Goal: Task Accomplishment & Management: Manage account settings

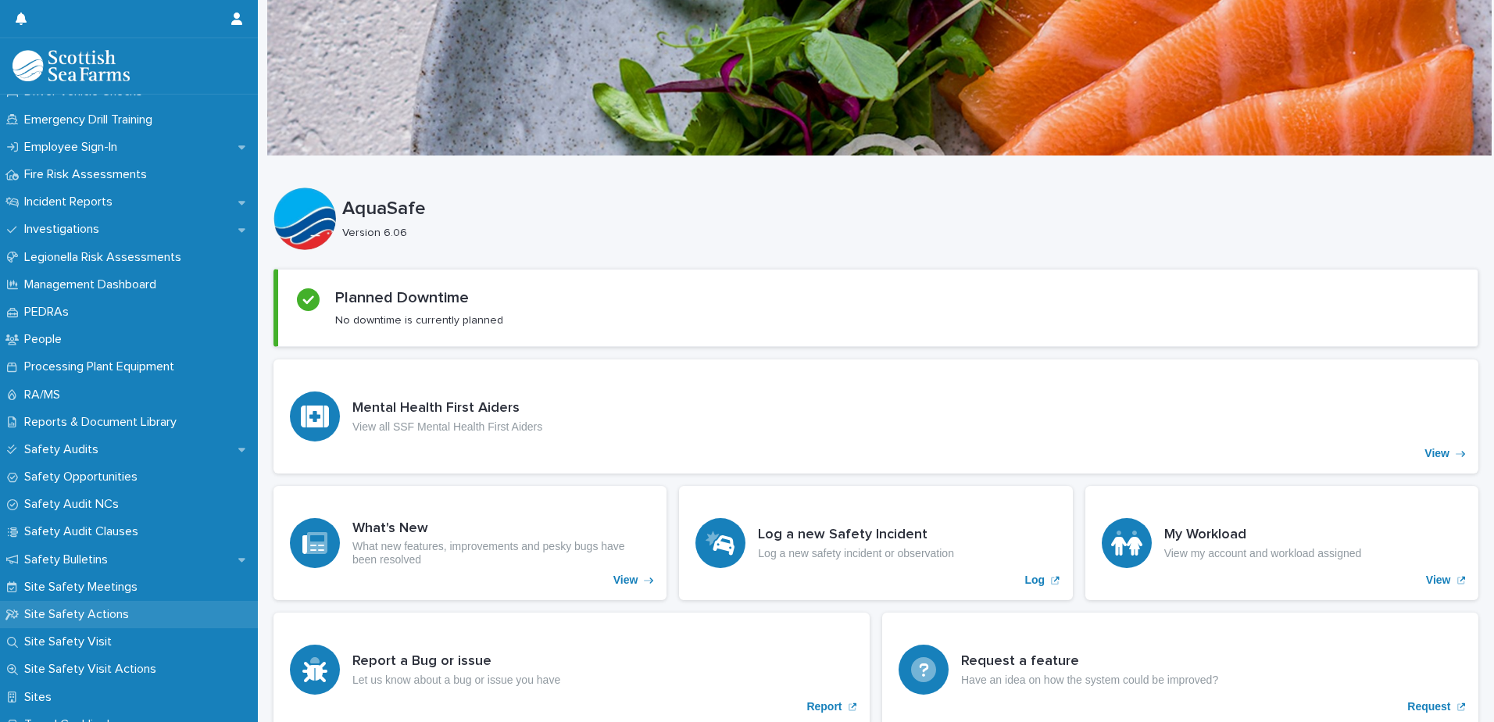
scroll to position [625, 0]
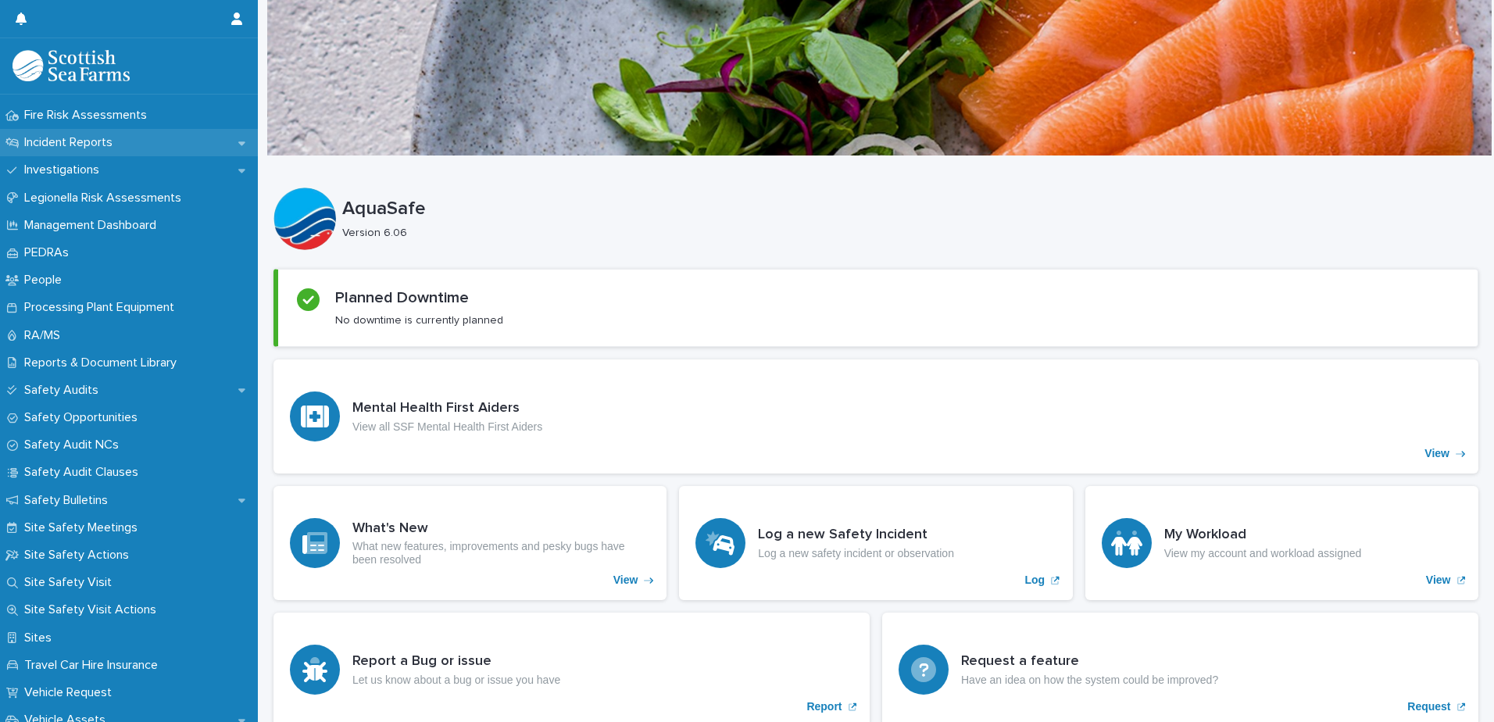
click at [65, 130] on div "Incident Reports" at bounding box center [129, 142] width 258 height 27
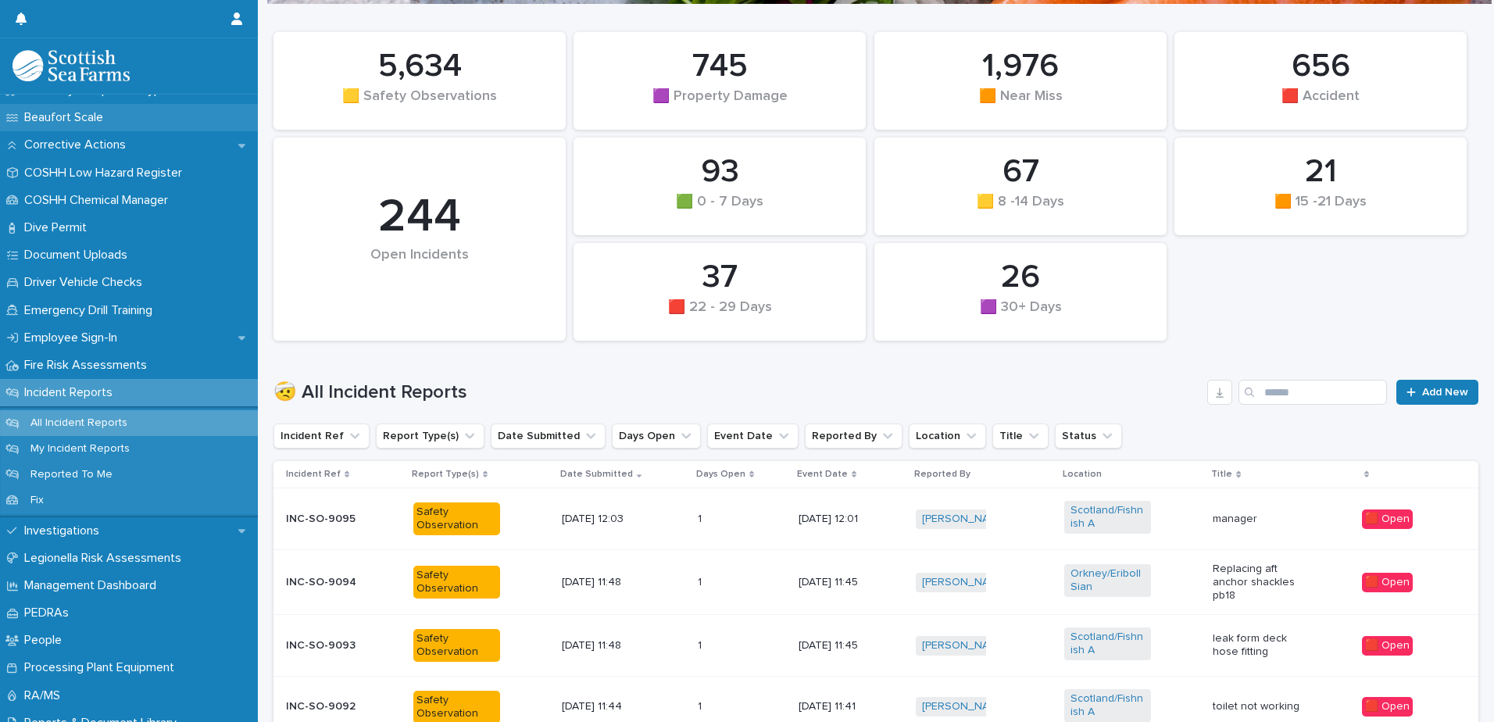
scroll to position [469, 0]
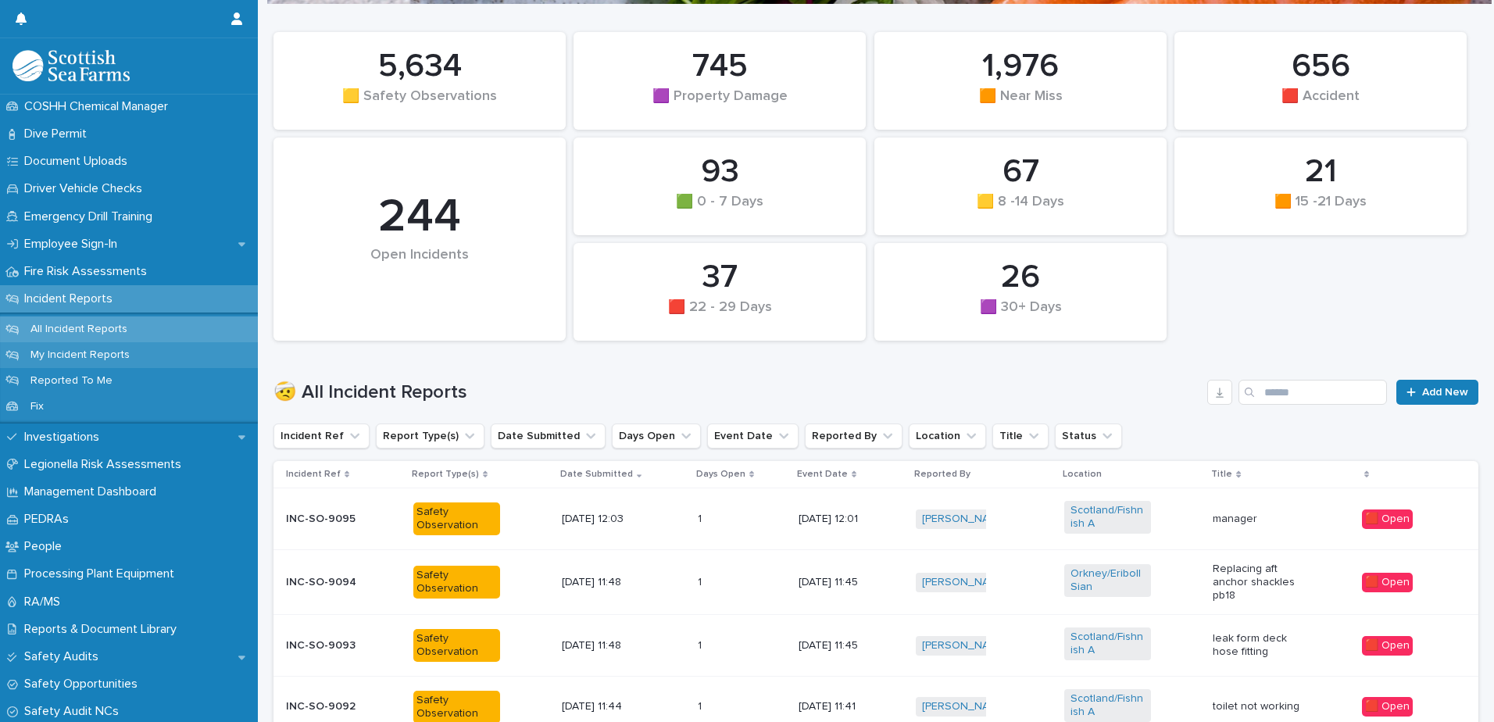
click at [106, 355] on p "My Incident Reports" at bounding box center [80, 354] width 124 height 13
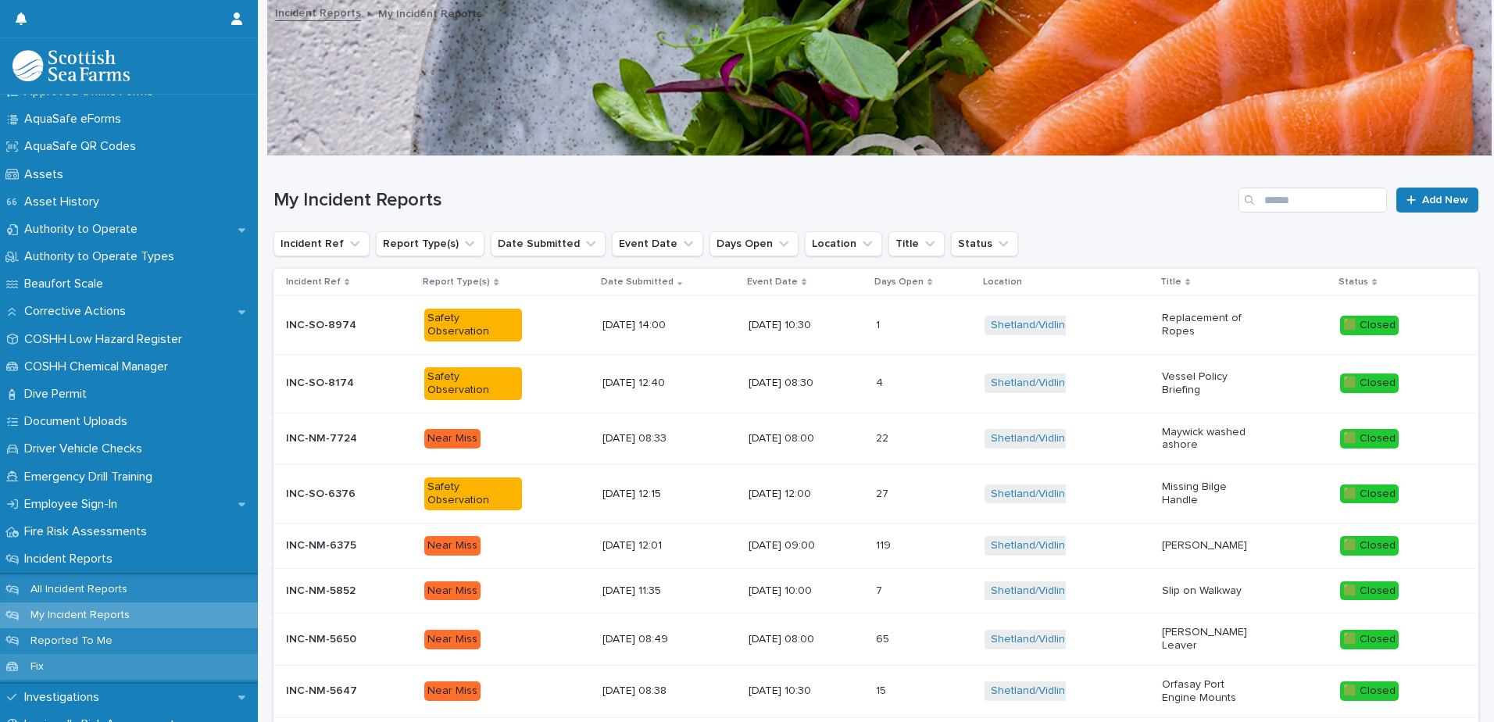
scroll to position [234, 0]
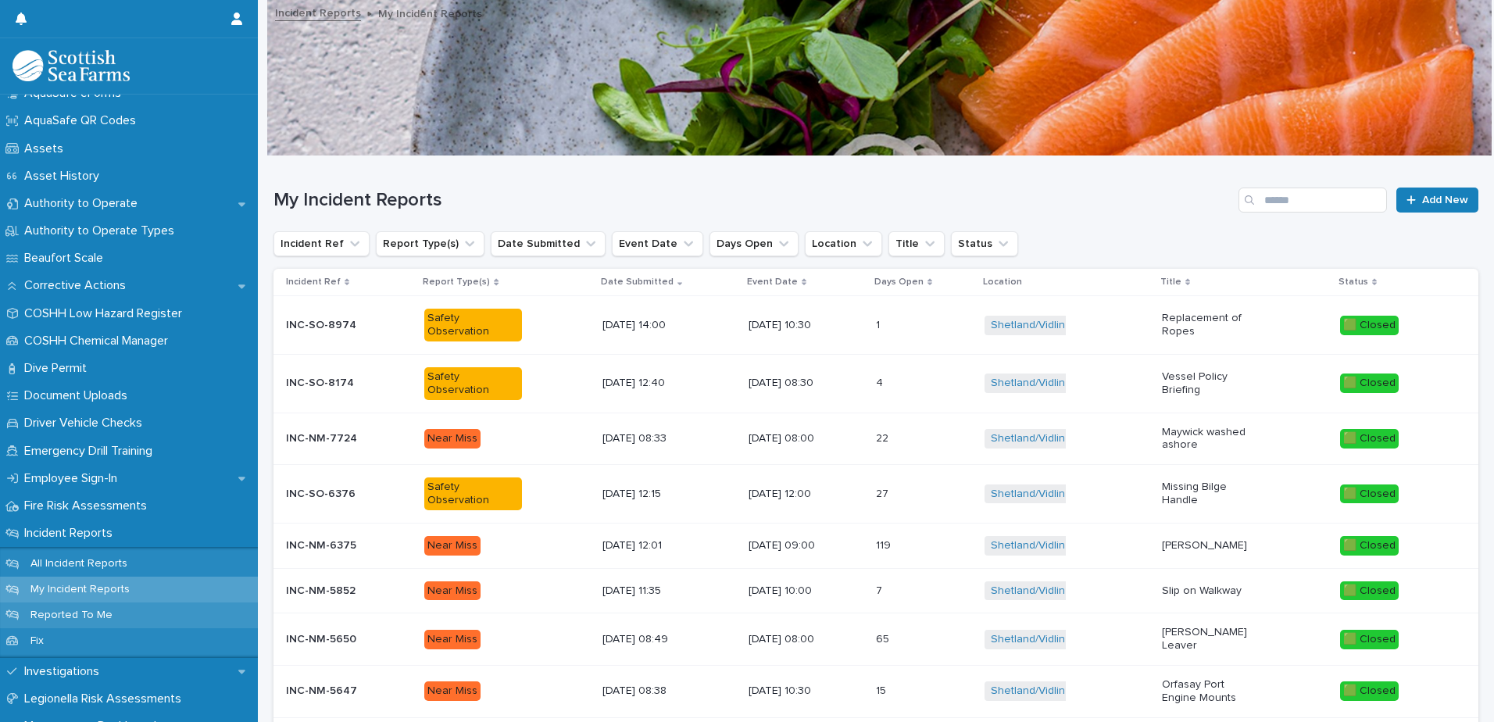
click at [90, 610] on p "Reported To Me" at bounding box center [71, 614] width 107 height 13
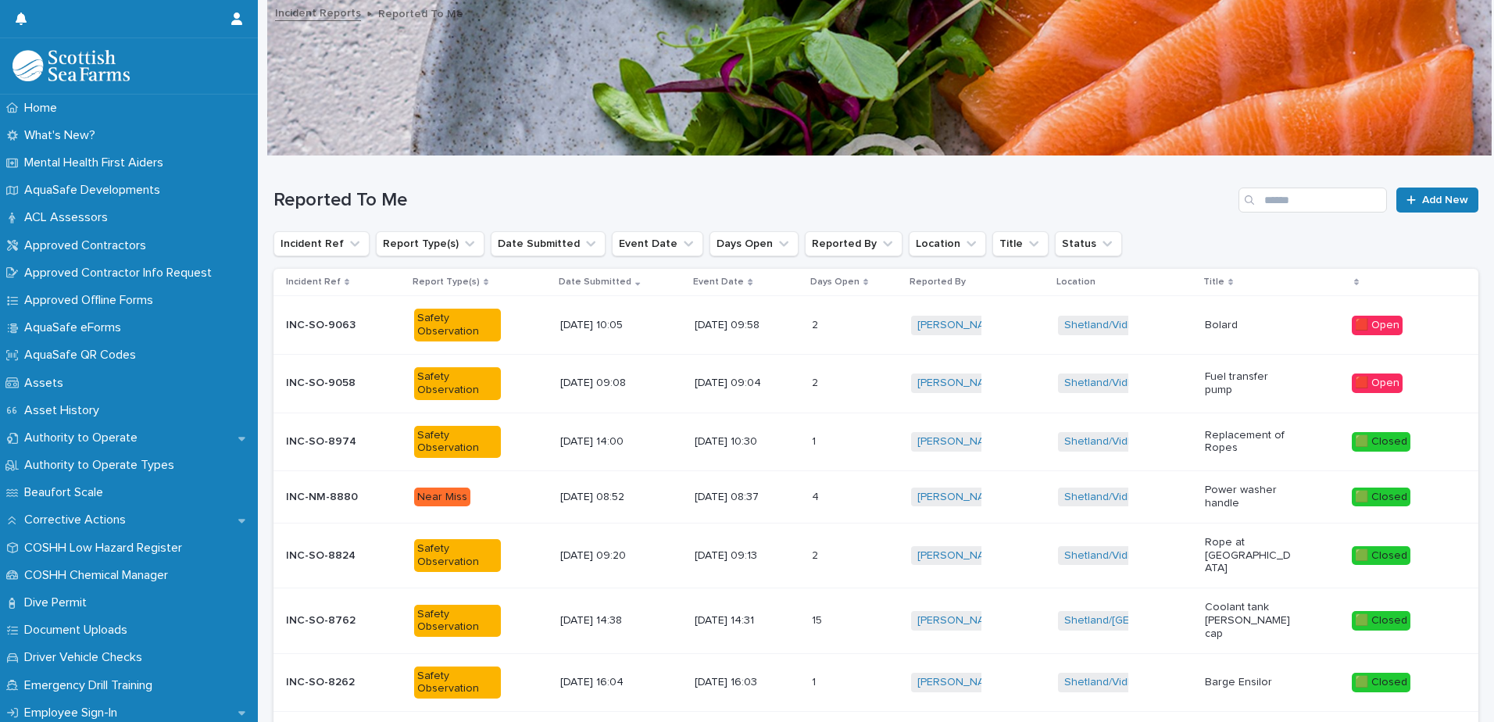
click at [584, 390] on p "[DATE] 09:08" at bounding box center [603, 383] width 87 height 13
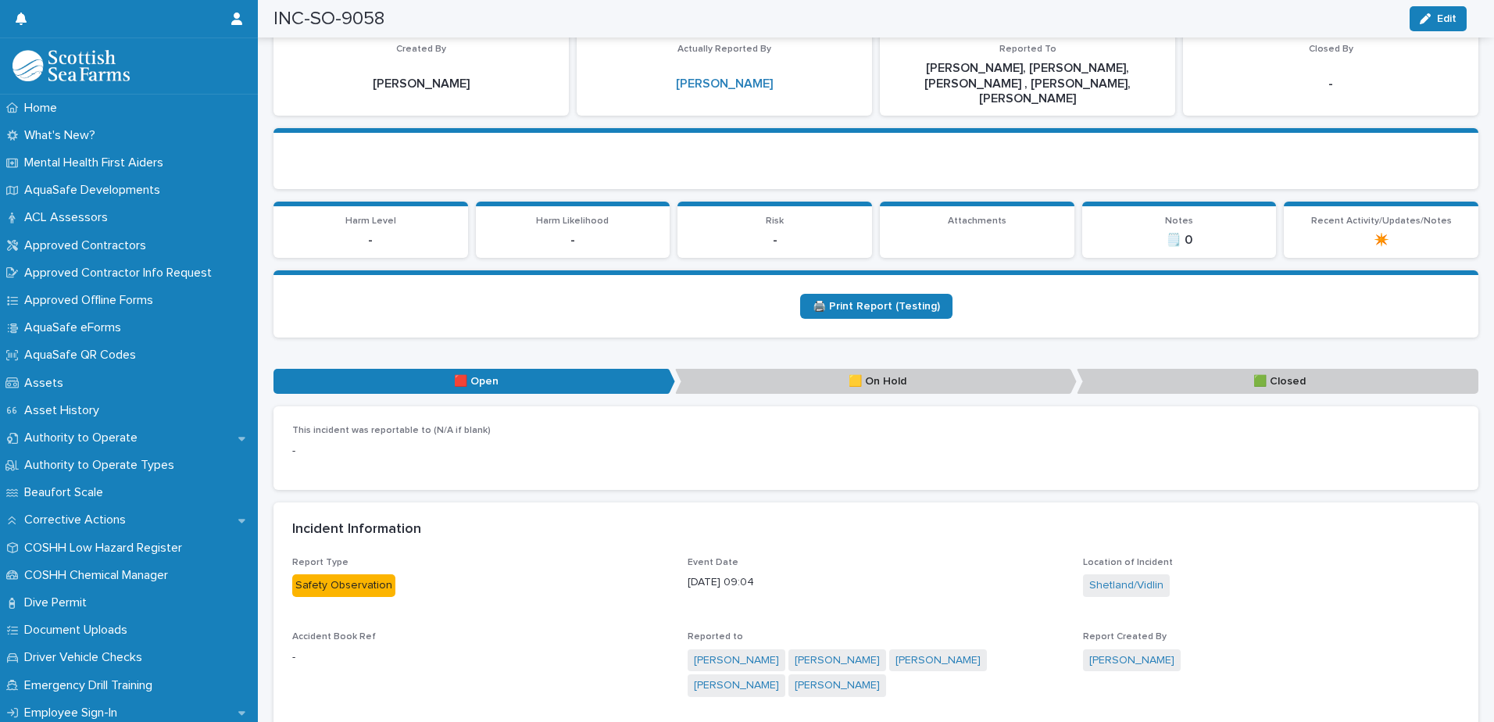
scroll to position [234, 0]
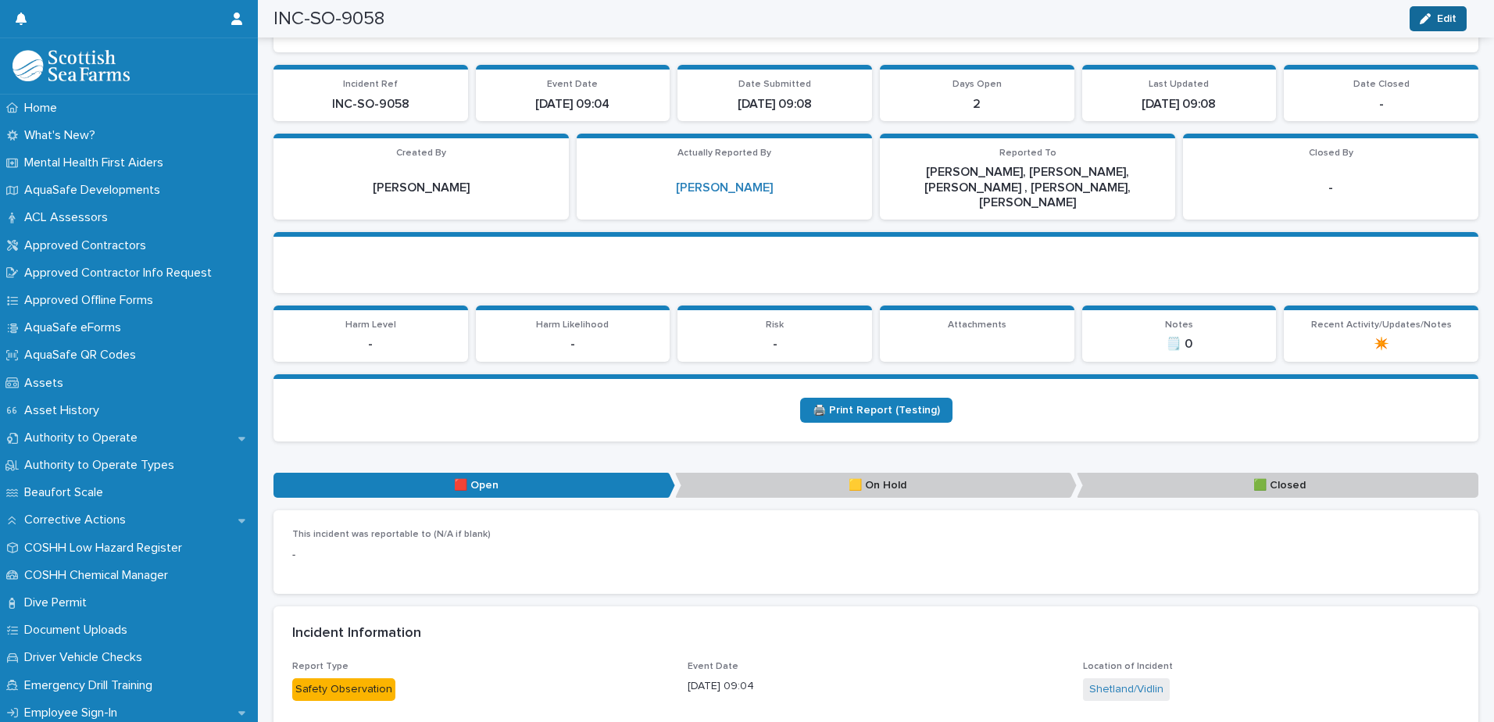
click at [1456, 23] on button "Edit" at bounding box center [1437, 18] width 57 height 25
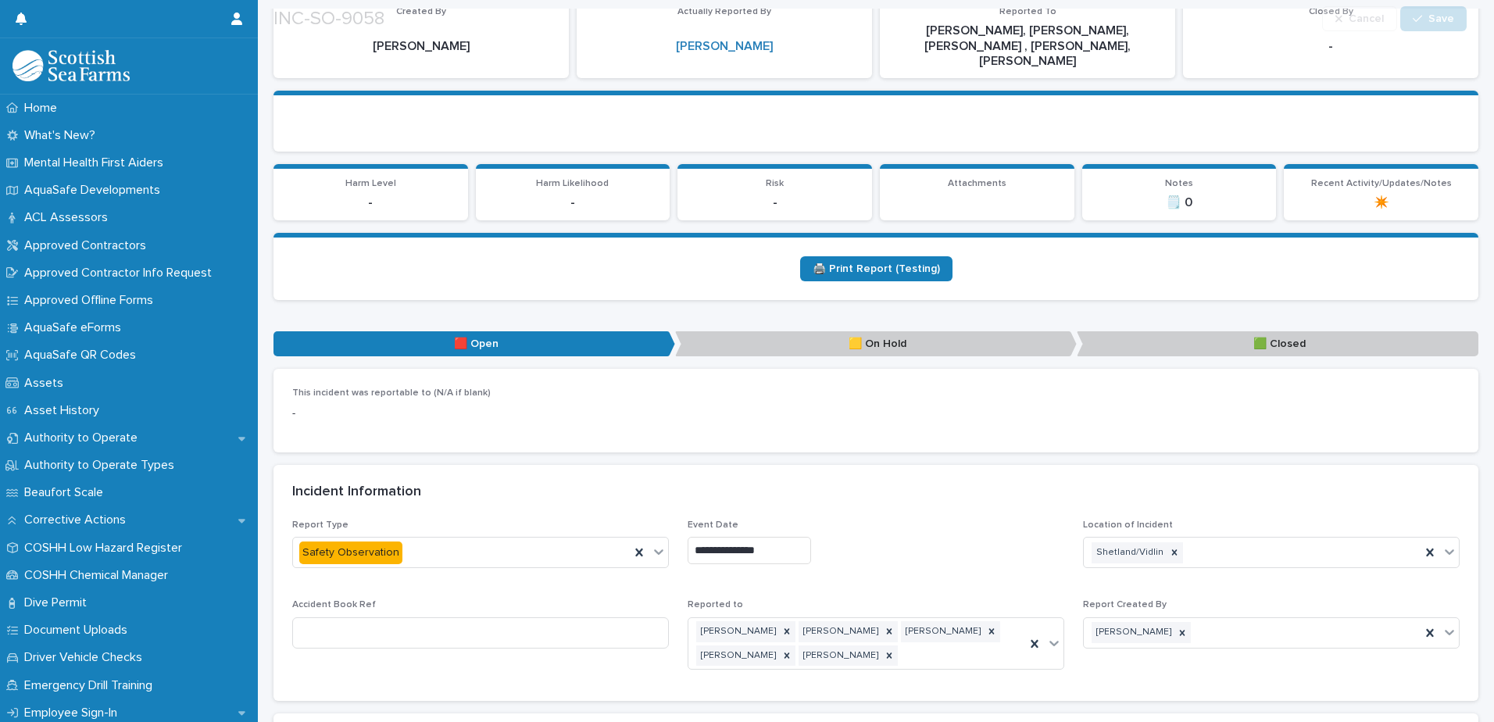
scroll to position [547, 0]
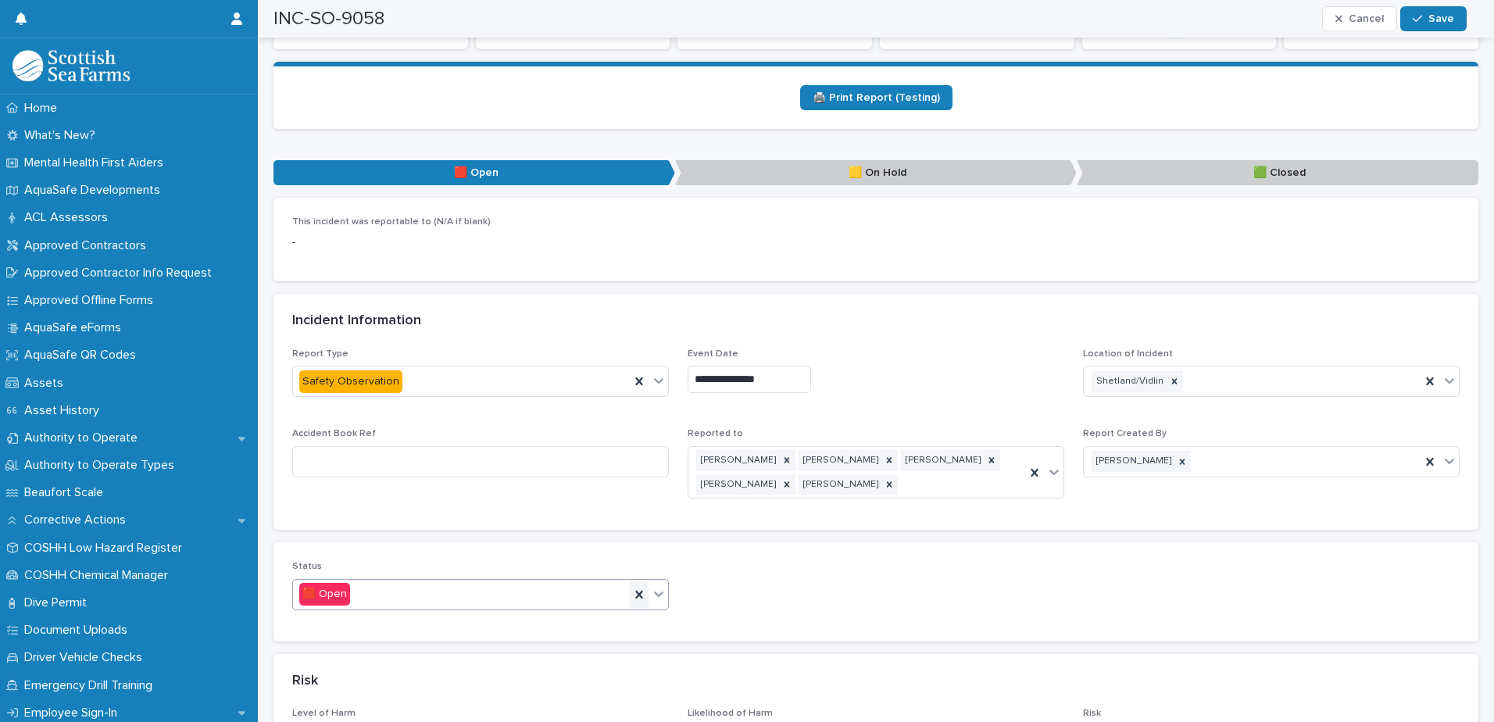
click at [633, 587] on icon at bounding box center [639, 595] width 16 height 16
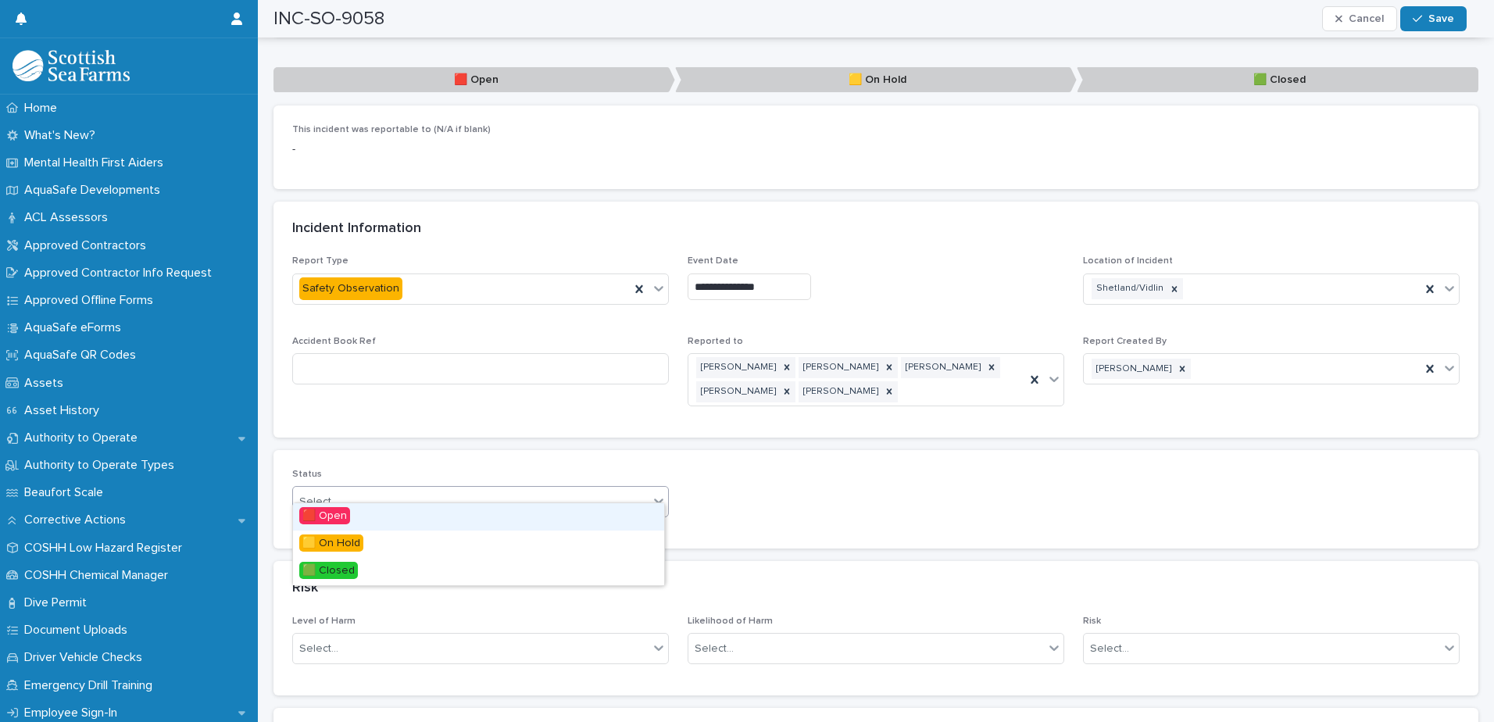
click at [417, 489] on div "Select..." at bounding box center [470, 502] width 355 height 26
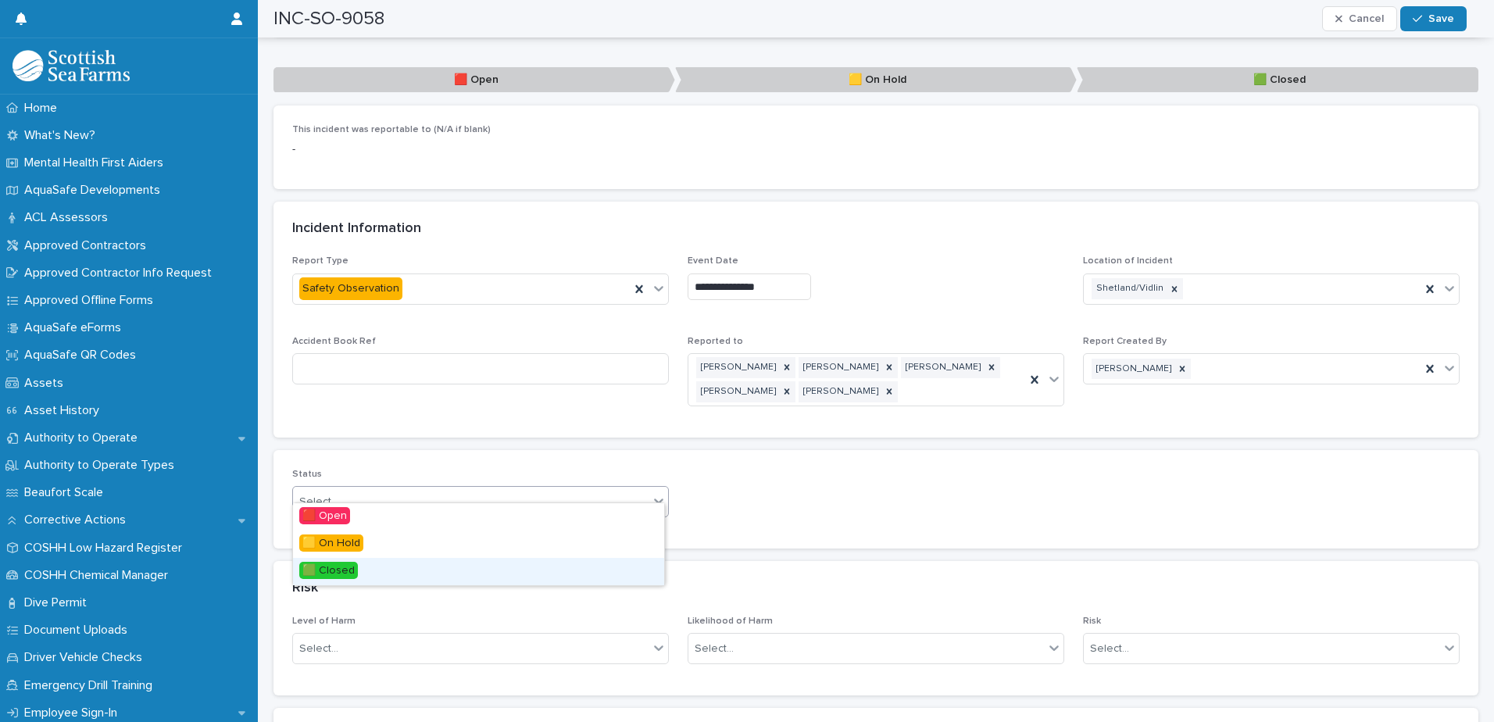
drag, startPoint x: 363, startPoint y: 552, endPoint x: 330, endPoint y: 573, distance: 38.6
click at [330, 573] on span "🟩 Closed" at bounding box center [328, 570] width 59 height 17
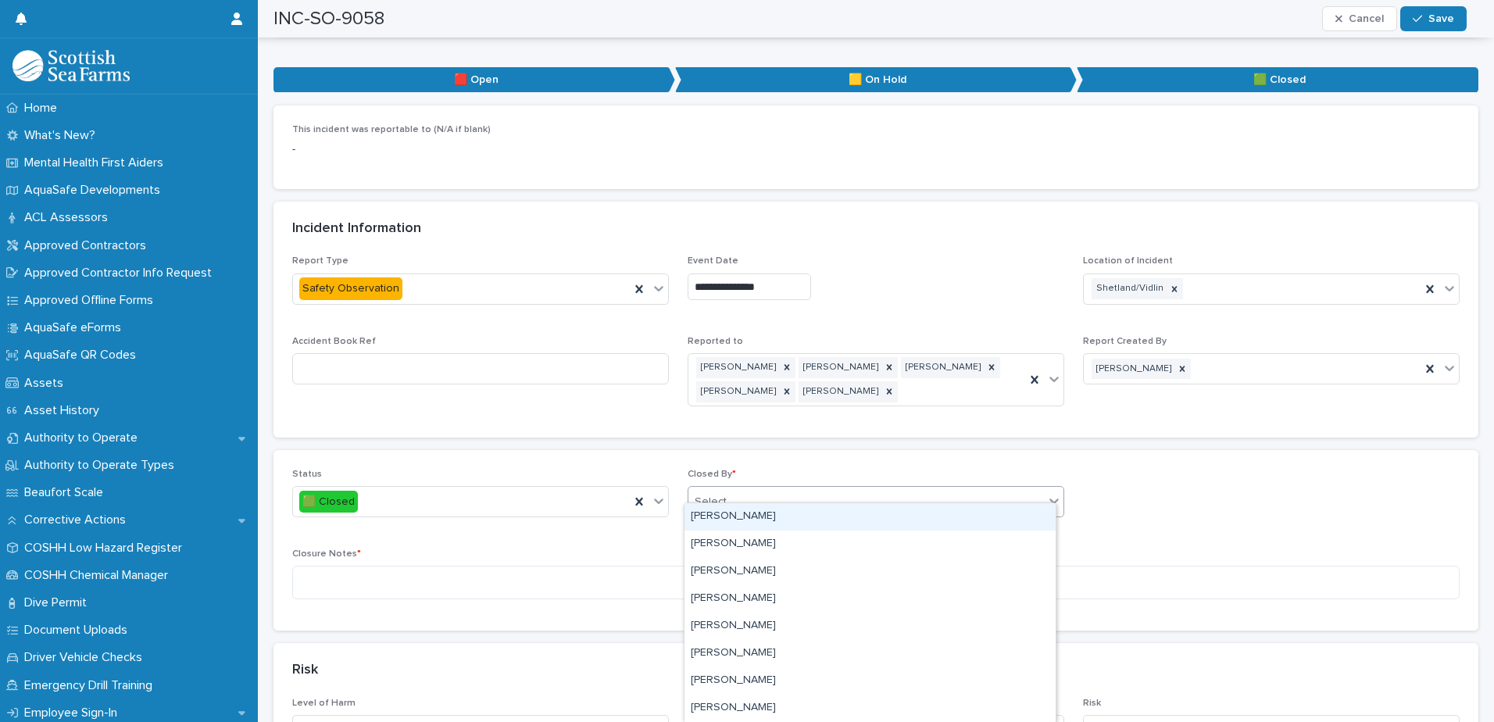
click at [937, 491] on div "Select..." at bounding box center [865, 502] width 355 height 26
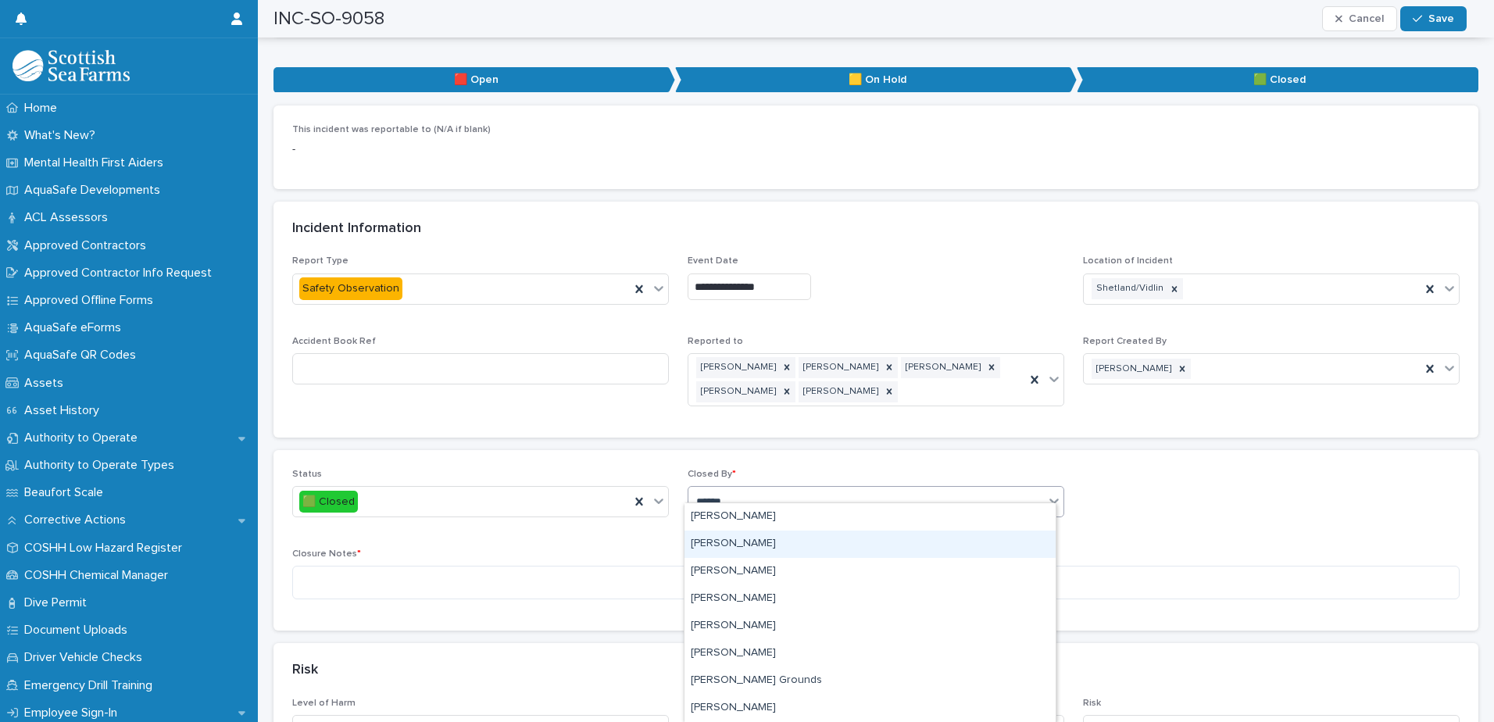
type input "*******"
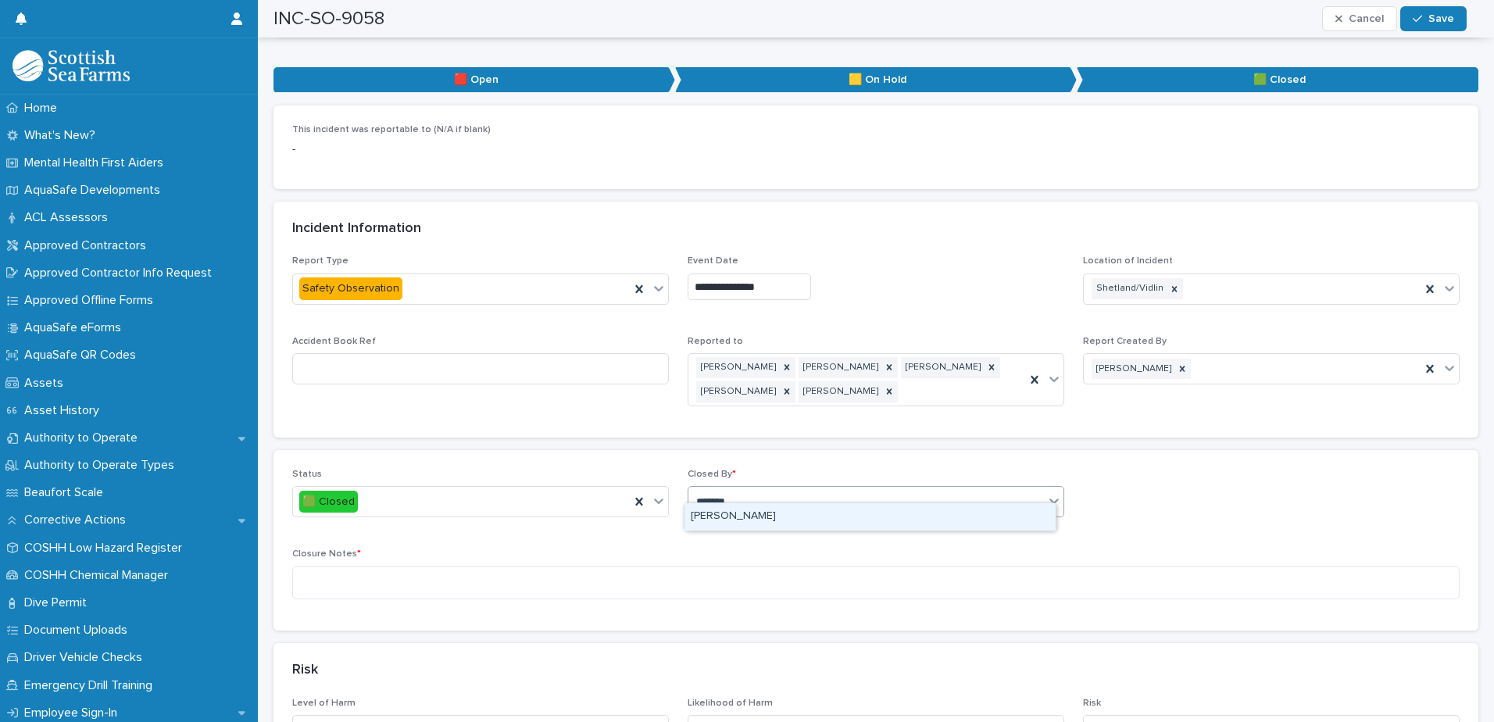
click at [814, 519] on div "[PERSON_NAME]" at bounding box center [869, 516] width 371 height 27
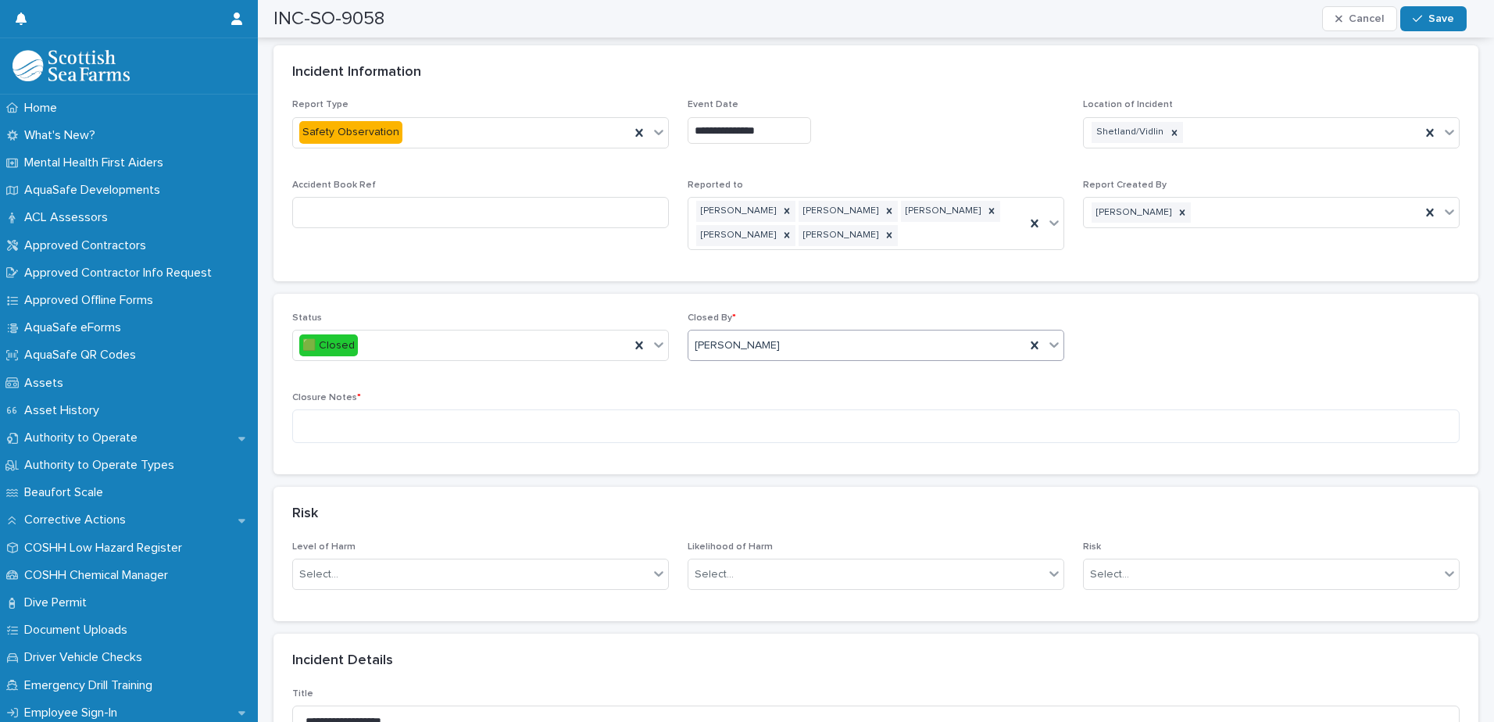
scroll to position [1015, 0]
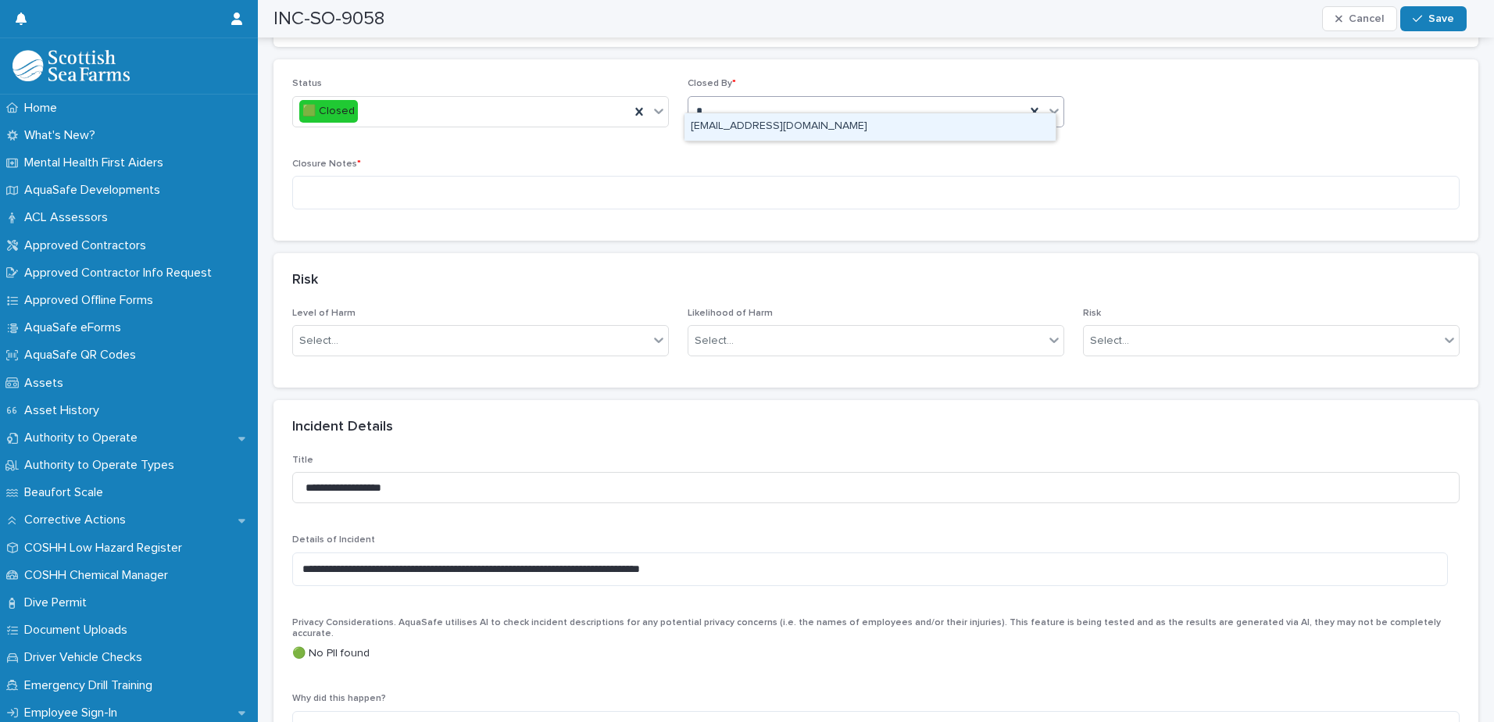
type input "*"
click at [1156, 102] on div "Status 🟩 Closed Closed By * option [PERSON_NAME], selected. option [EMAIL_ADDRE…" at bounding box center [875, 150] width 1167 height 144
click at [386, 179] on textarea at bounding box center [875, 193] width 1167 height 34
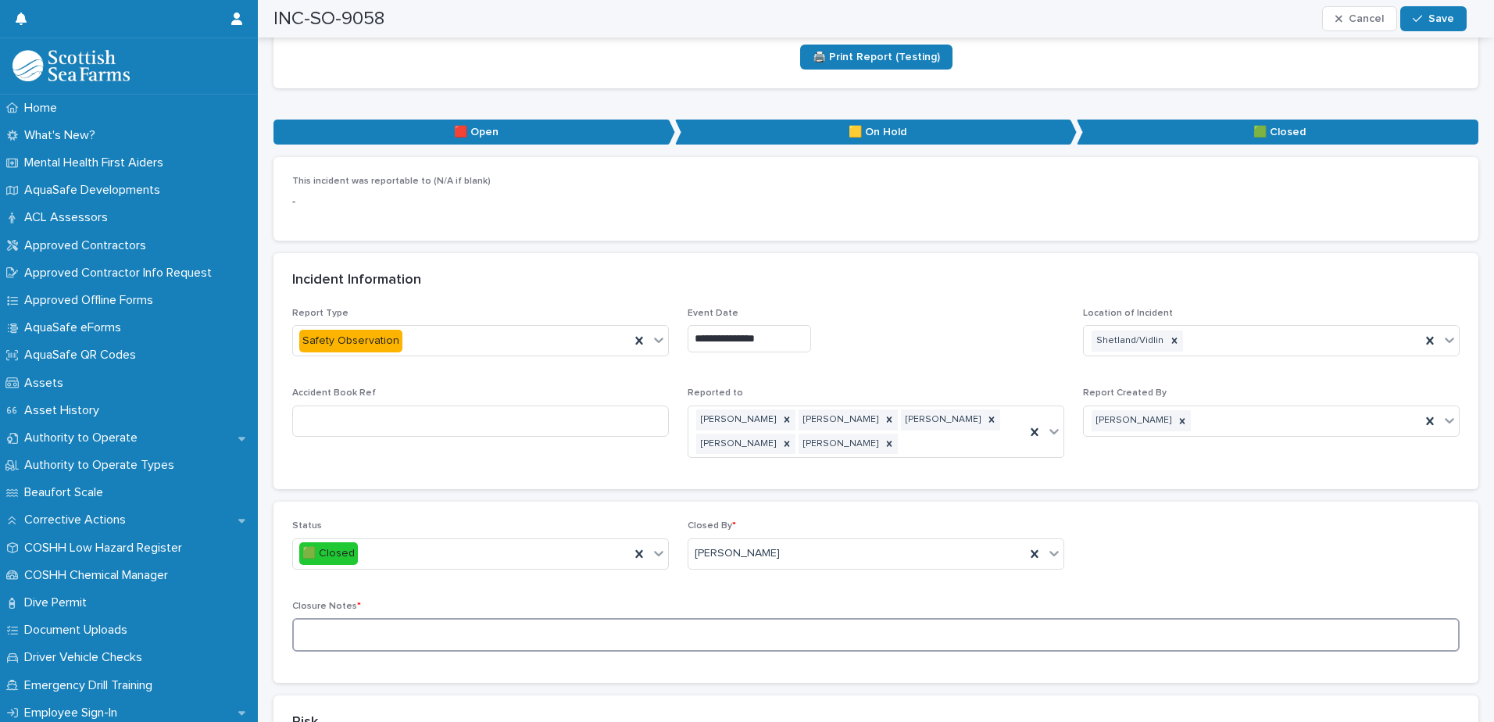
scroll to position [547, 0]
